Goal: Information Seeking & Learning: Find contact information

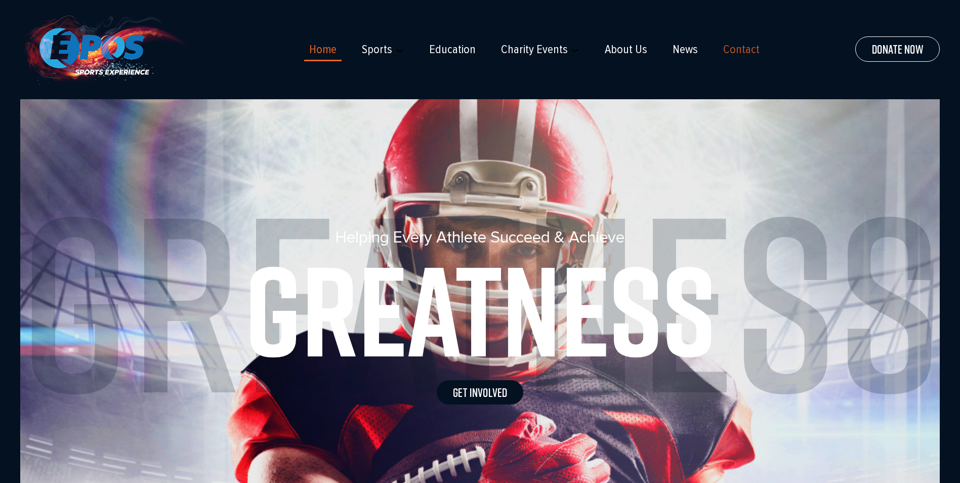
click at [741, 48] on link "Contact" at bounding box center [741, 49] width 36 height 14
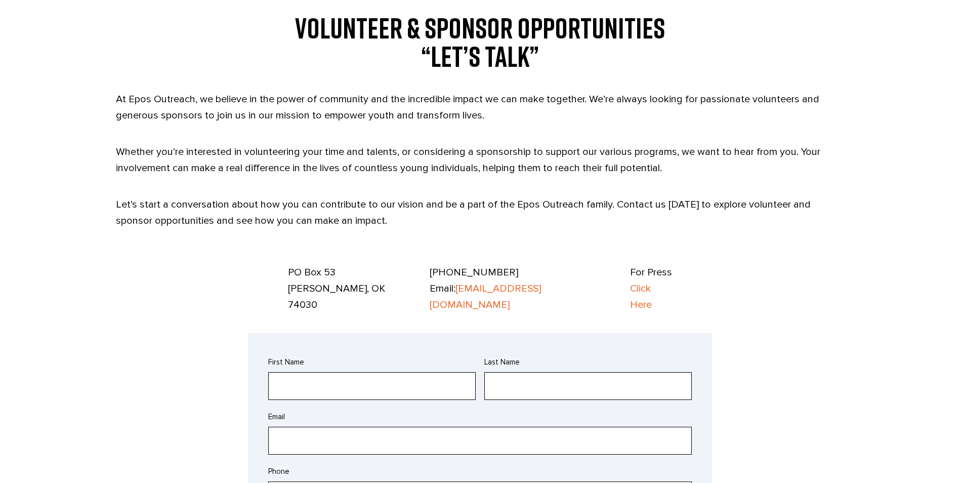
scroll to position [455, 0]
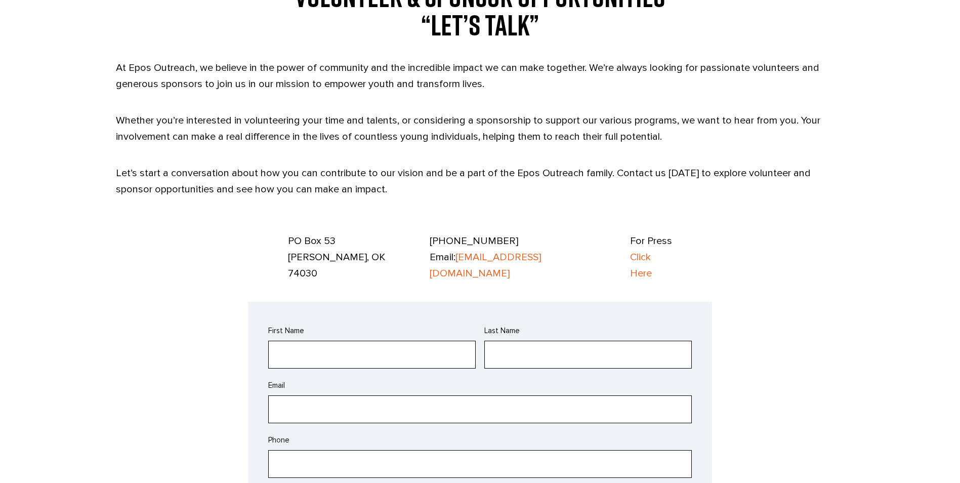
drag, startPoint x: 464, startPoint y: 255, endPoint x: 572, endPoint y: 255, distance: 107.8
click at [572, 255] on div "PO Box 53 Drumright, OK 74030 918-671-2835 Email: info@EposOutreach.org For Pre…" at bounding box center [480, 257] width 405 height 49
copy p "info@EposOutreach.org"
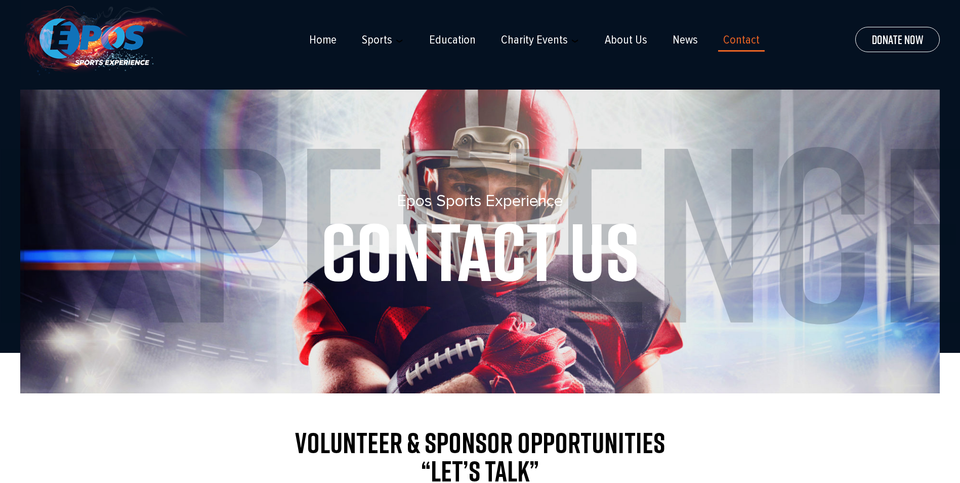
scroll to position [0, 0]
